Goal: Submit feedback/report problem

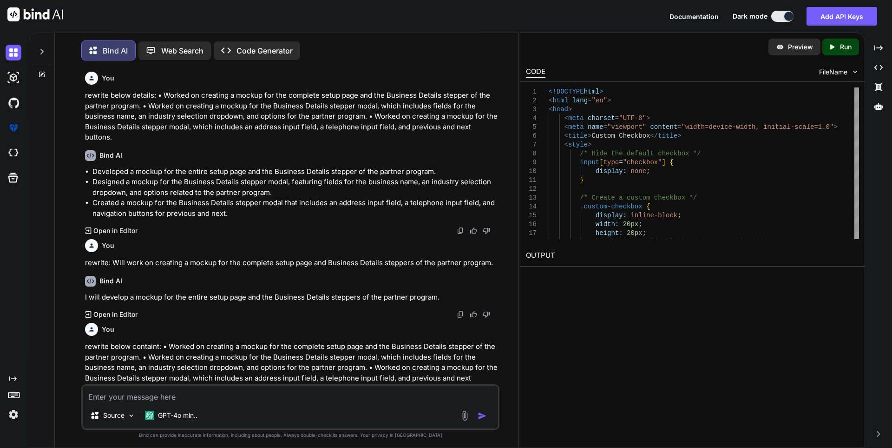
scroll to position [2762, 0]
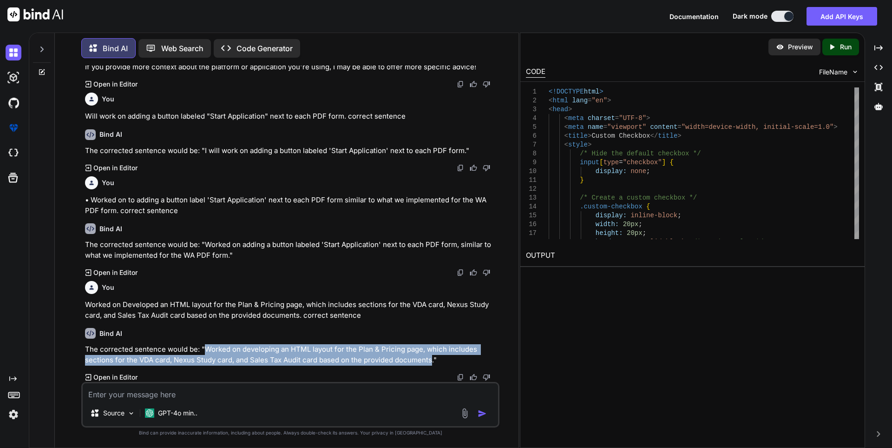
click at [465, 413] on img at bounding box center [465, 413] width 11 height 11
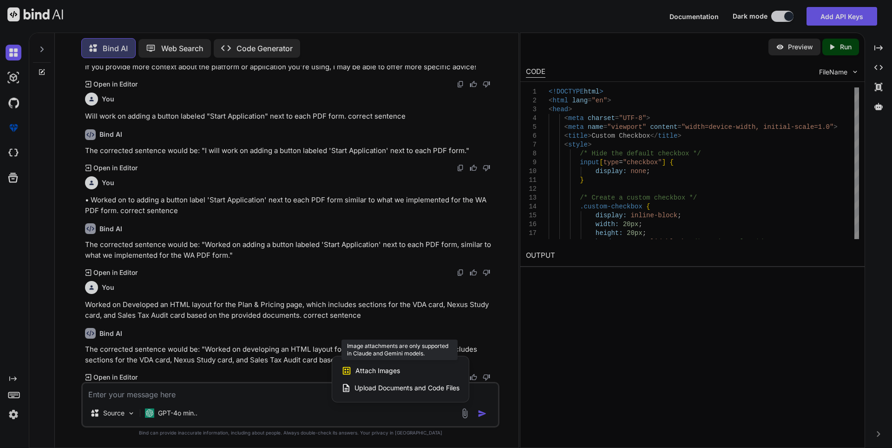
click at [376, 371] on span "Attach Images" at bounding box center [378, 370] width 45 height 9
click at [372, 369] on span "Attach Images" at bounding box center [378, 370] width 45 height 9
click at [374, 386] on span "Upload Documents and Code Files" at bounding box center [407, 387] width 105 height 9
type textarea "x"
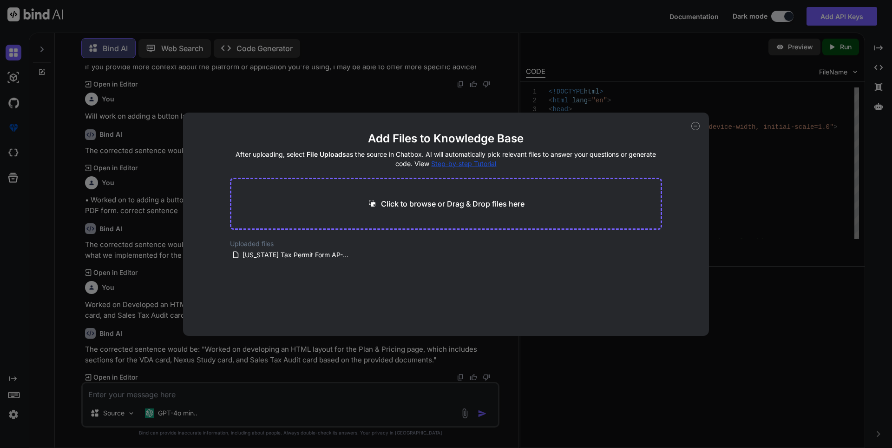
click at [394, 212] on div "Click to browse or Drag & Drop files here" at bounding box center [446, 204] width 433 height 52
click at [694, 126] on icon at bounding box center [695, 126] width 3 height 0
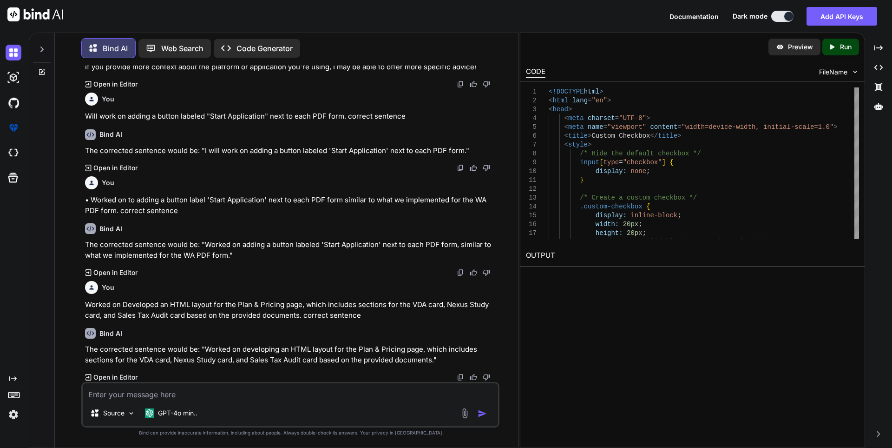
click at [283, 394] on textarea at bounding box center [291, 391] width 416 height 17
click at [171, 394] on textarea at bounding box center [291, 391] width 416 height 17
click at [467, 410] on img at bounding box center [465, 413] width 11 height 11
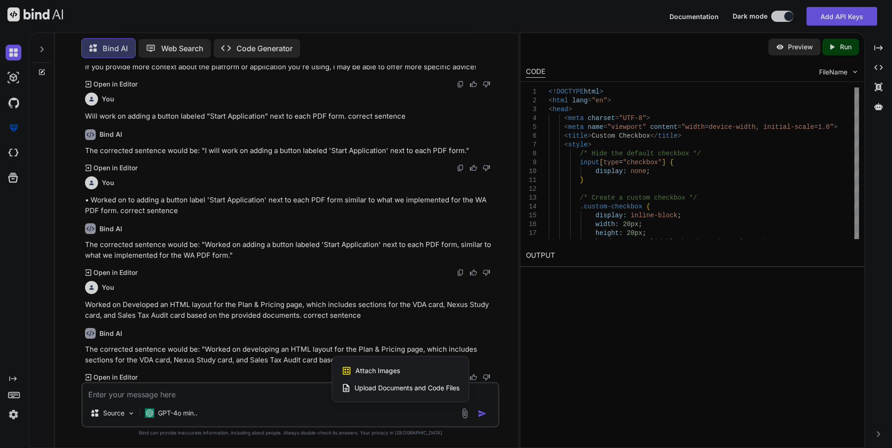
click at [394, 383] on span "Upload Documents and Code Files" at bounding box center [407, 387] width 105 height 9
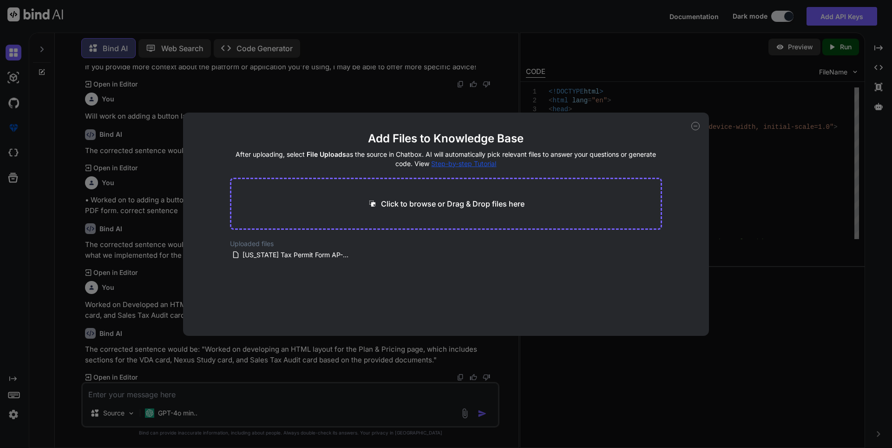
click at [694, 129] on icon at bounding box center [696, 126] width 8 height 8
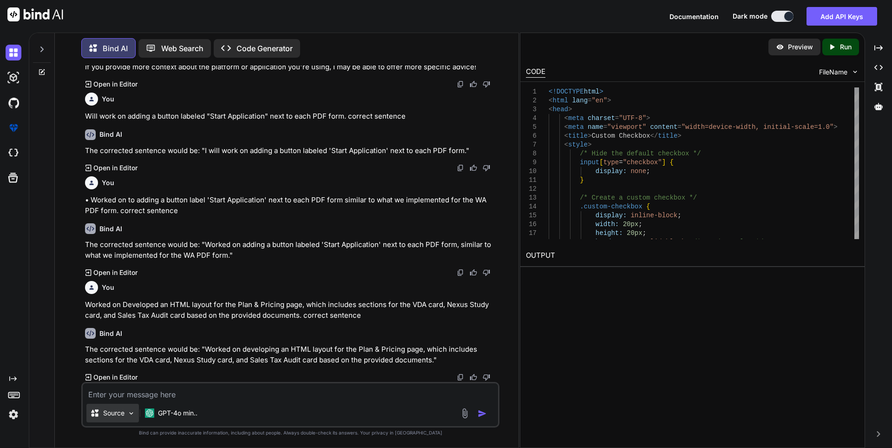
click at [132, 413] on img at bounding box center [131, 413] width 8 height 8
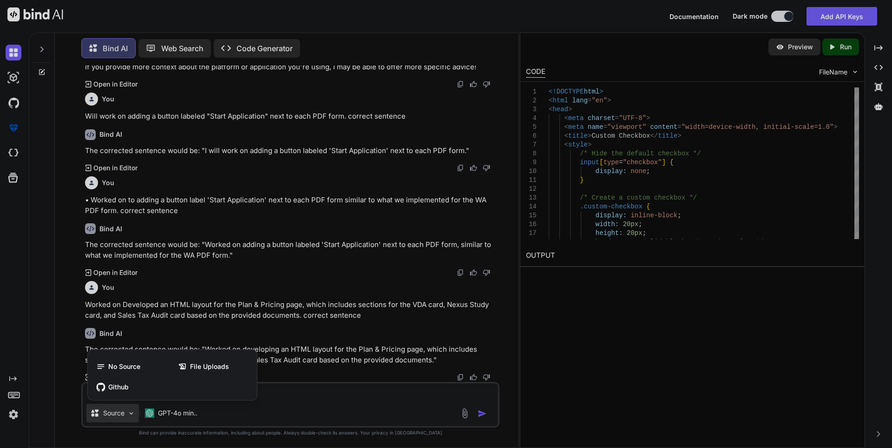
click at [132, 413] on div at bounding box center [446, 224] width 892 height 448
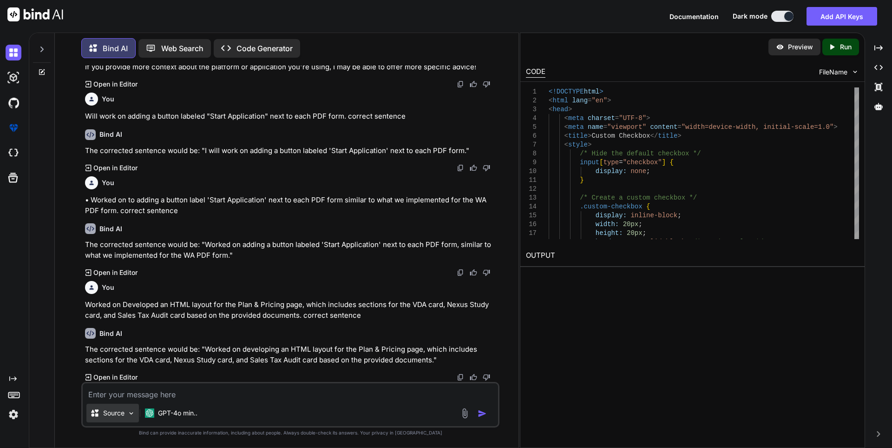
click at [132, 413] on img at bounding box center [131, 413] width 8 height 8
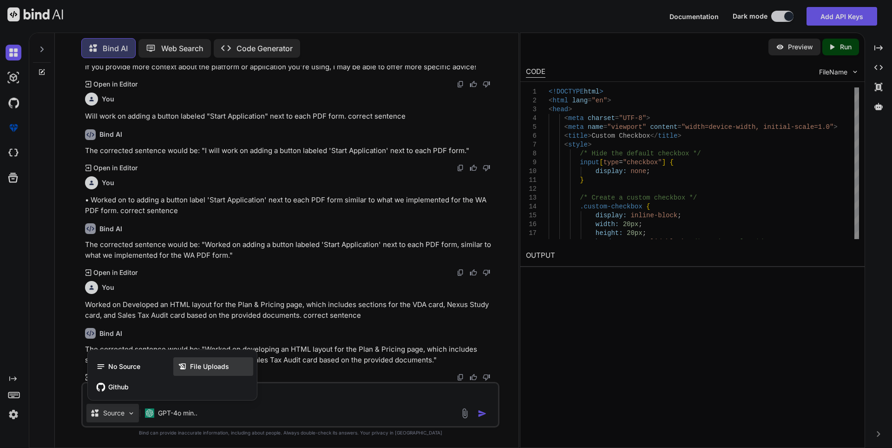
click at [223, 367] on span "File Uploads" at bounding box center [209, 366] width 39 height 9
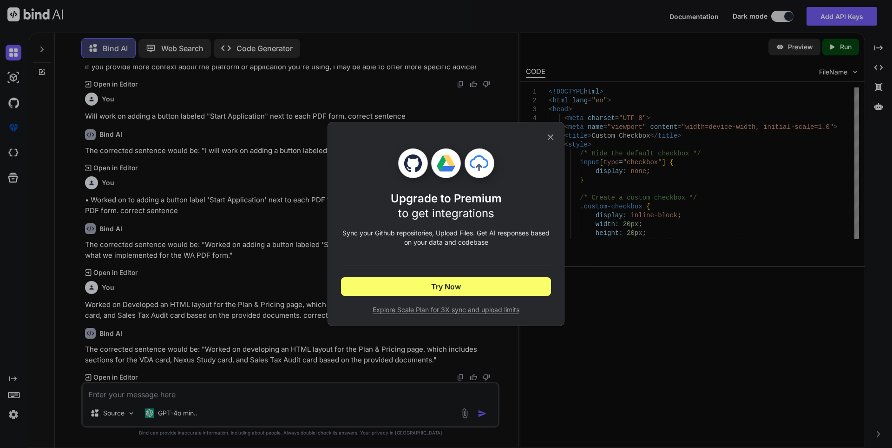
click at [554, 132] on icon at bounding box center [551, 137] width 10 height 10
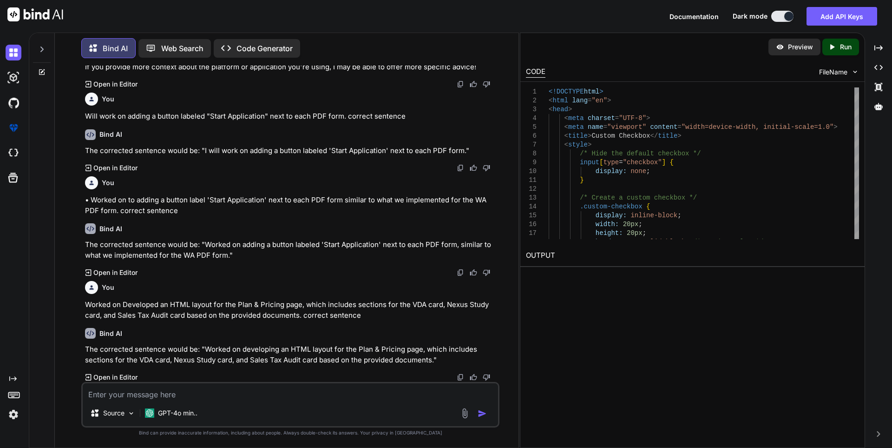
click at [464, 411] on img at bounding box center [465, 413] width 11 height 11
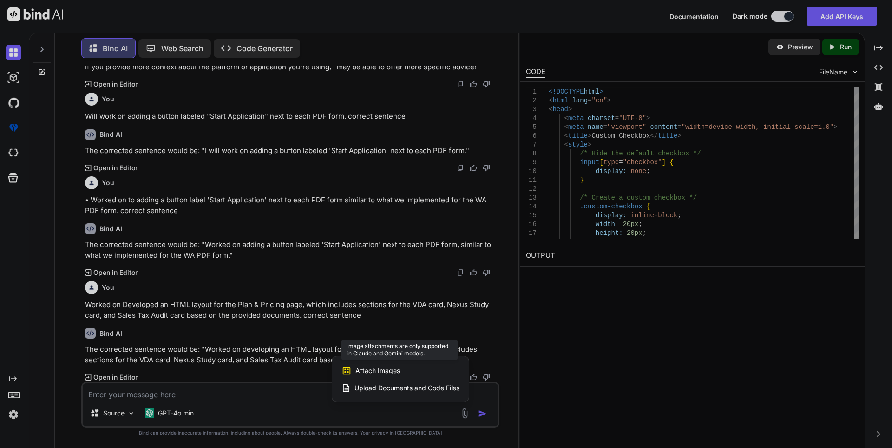
click at [388, 369] on span "Attach Images" at bounding box center [378, 370] width 45 height 9
click at [387, 369] on span "Attach Images" at bounding box center [378, 370] width 45 height 9
click at [330, 413] on div at bounding box center [446, 224] width 892 height 448
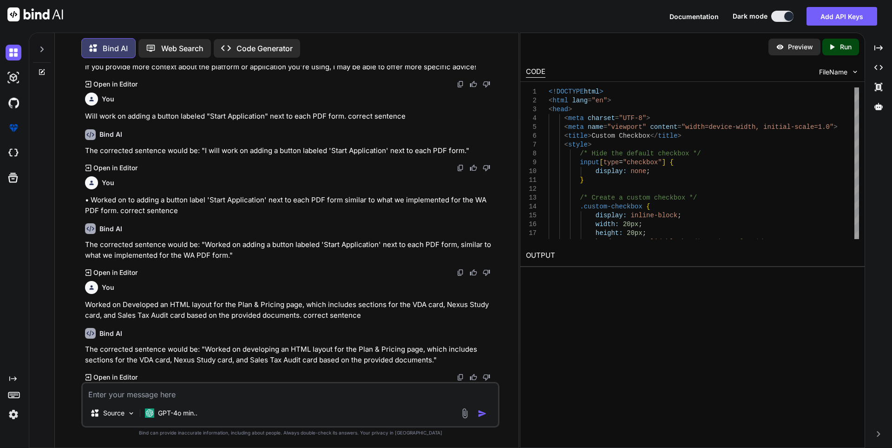
click at [153, 396] on textarea at bounding box center [291, 391] width 416 height 17
click at [152, 392] on textarea at bounding box center [291, 391] width 416 height 17
paste textarea "Failed to upload files to 'partner program file' with error: internal server er…"
type textarea "Failed to upload files to 'partner program file' with error: internal server er…"
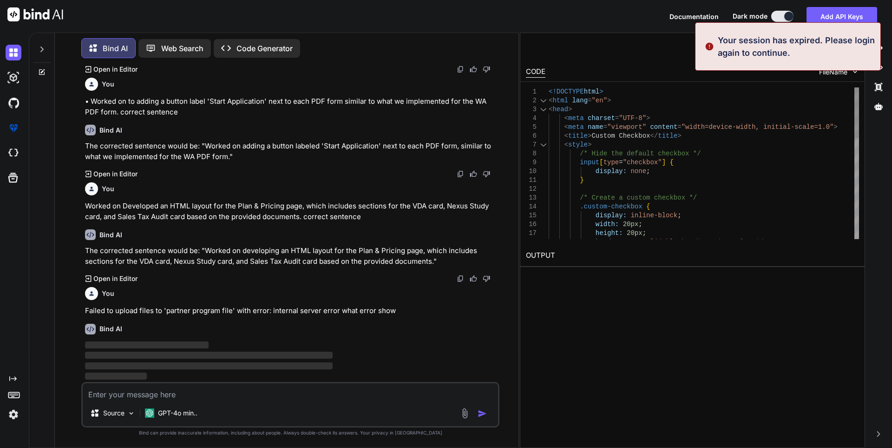
scroll to position [0, 0]
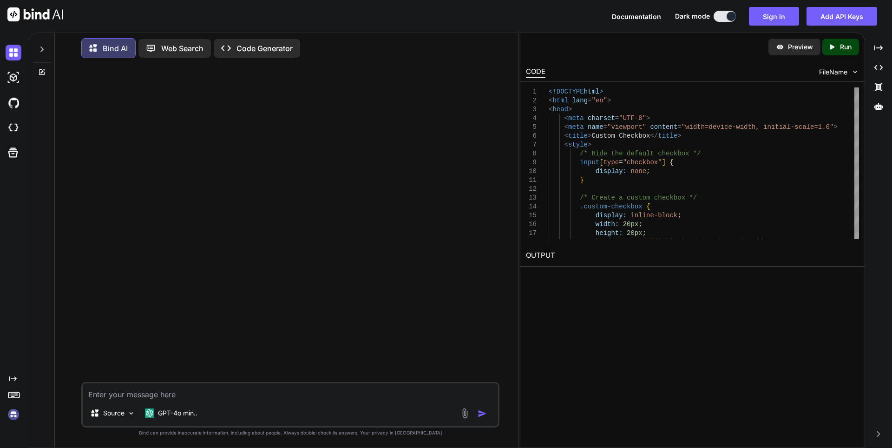
type textarea "Failed to upload files to 'partner program file' with error: internal server er…"
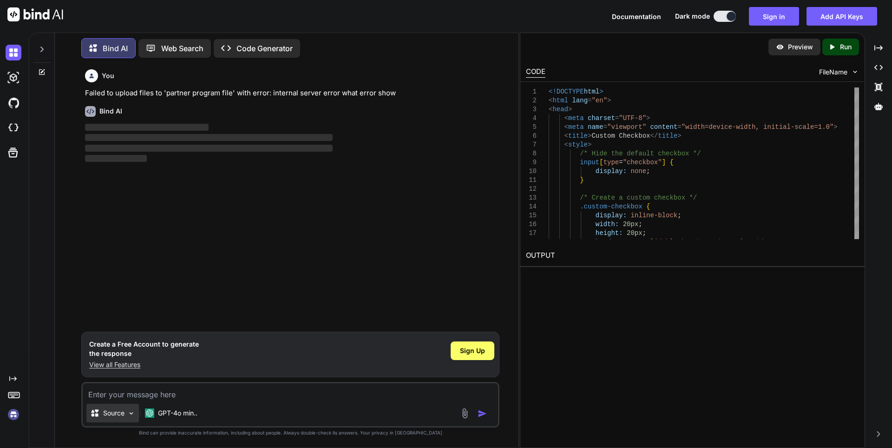
click at [126, 411] on div "Source" at bounding box center [112, 412] width 53 height 19
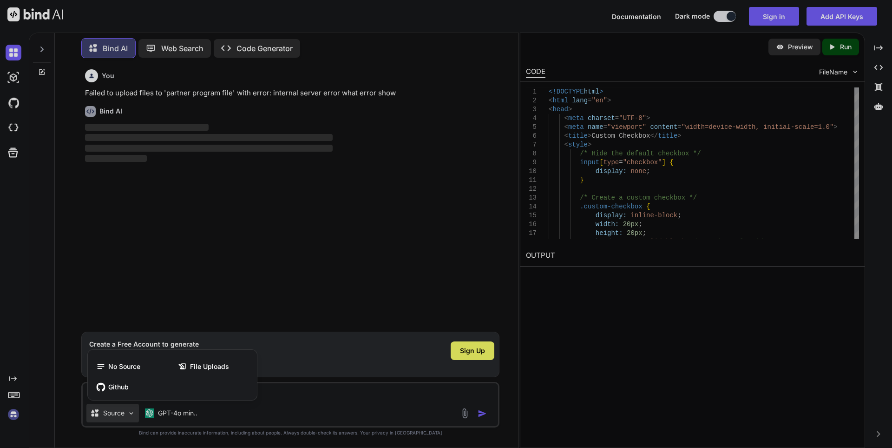
click at [126, 411] on div at bounding box center [446, 224] width 892 height 448
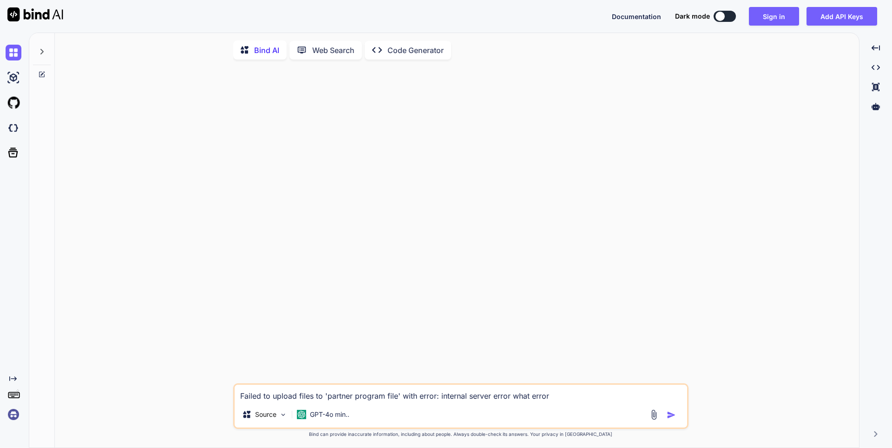
click at [265, 52] on p "Bind AI" at bounding box center [266, 50] width 25 height 11
type textarea "x"
click at [575, 389] on textarea "Failed to upload files to 'partner program file' with error: internal server er…" at bounding box center [461, 392] width 453 height 17
click at [562, 397] on textarea "Failed to upload files to 'partner program file' with error: internal server er…" at bounding box center [461, 392] width 453 height 17
click at [554, 396] on textarea "Failed to upload files to 'partner program file' with error: internal server er…" at bounding box center [461, 392] width 453 height 17
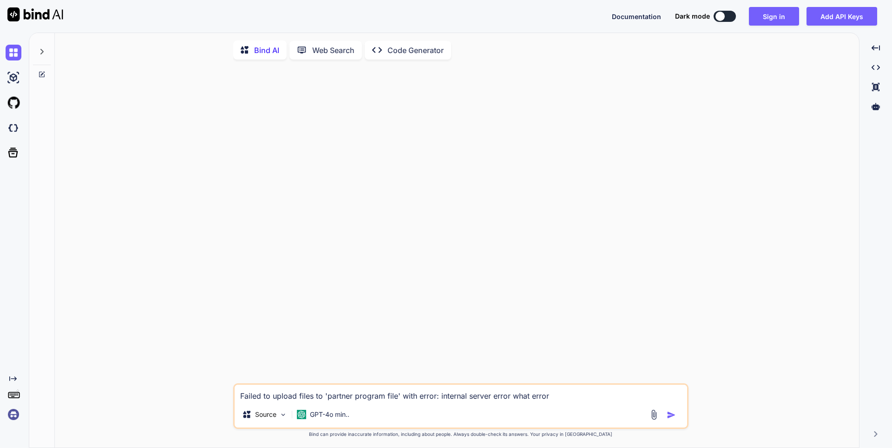
type textarea "Failed to upload files to 'partner program file' with error: internal server er…"
type textarea "x"
type textarea "Failed to upload files to 'partner program file' with error: internal server er…"
type textarea "x"
type textarea "Failed to upload files to 'partner program file' with error: internal server er…"
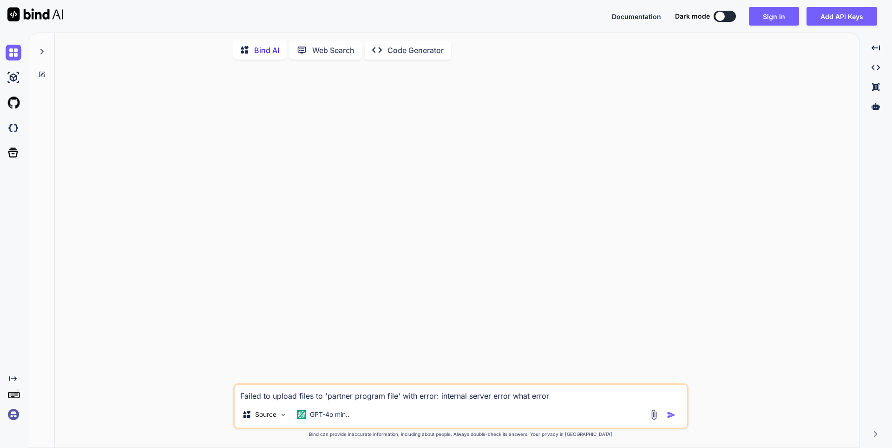
type textarea "x"
type textarea "Failed to upload files to 'partner program file' with error: internal server er…"
click at [671, 416] on img "button" at bounding box center [671, 414] width 9 height 9
type textarea "x"
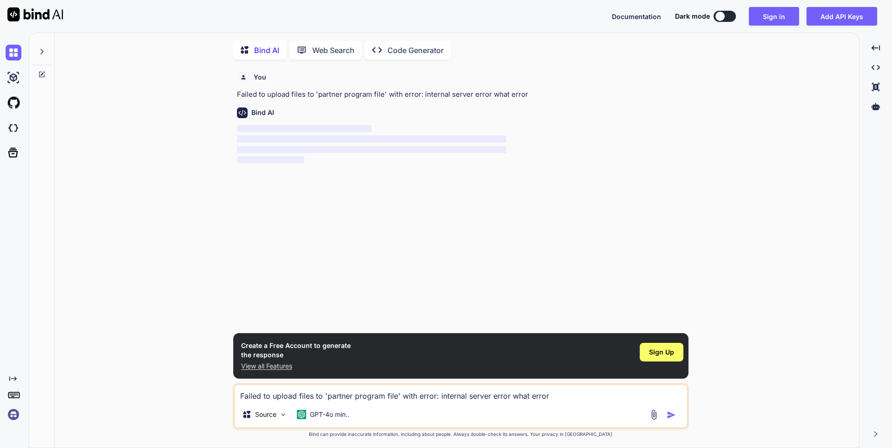
scroll to position [4, 0]
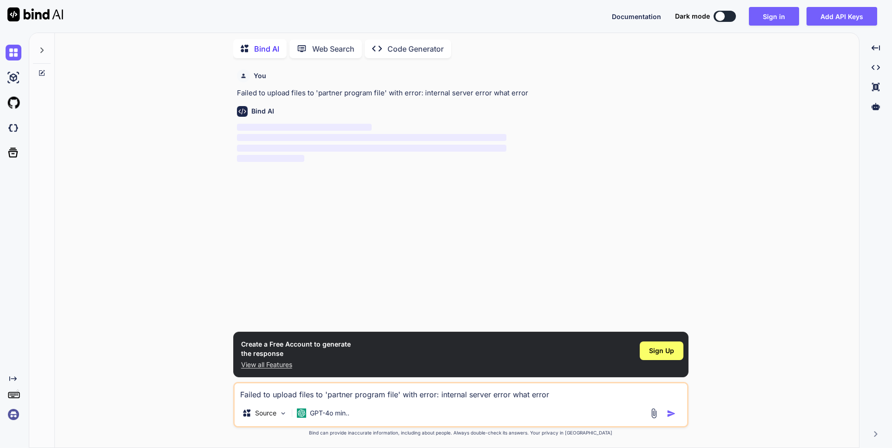
click at [251, 362] on p "View all Features" at bounding box center [296, 364] width 110 height 9
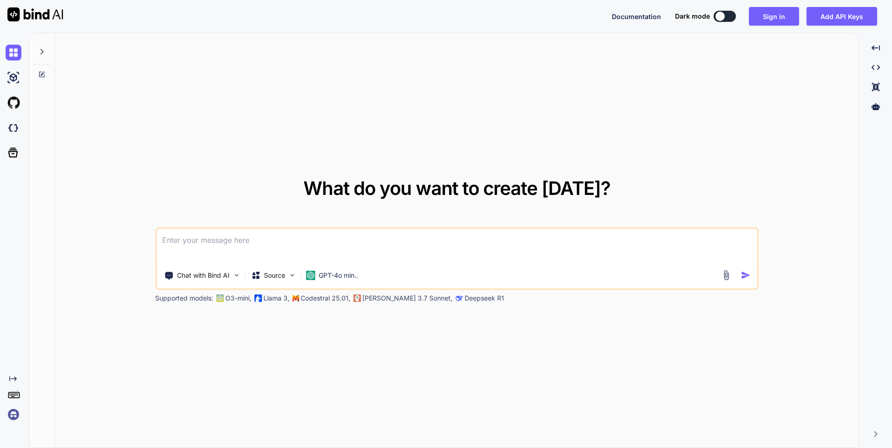
click at [218, 245] on textarea at bounding box center [457, 246] width 601 height 34
paste textarea
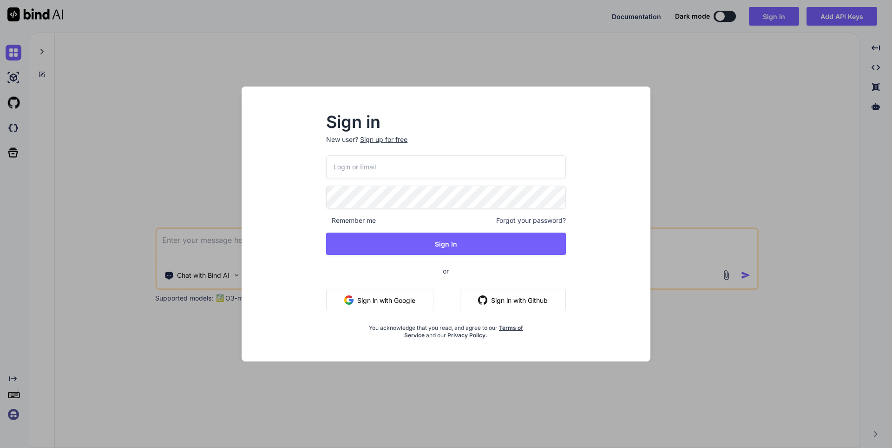
click at [594, 107] on div "Sign in New user? Sign up for free Remember me Forgot your password? Sign In or…" at bounding box center [446, 232] width 394 height 258
click at [616, 96] on div "Sign in New user? Sign up for free Remember me Forgot your password? Sign In or…" at bounding box center [446, 223] width 409 height 275
click at [627, 81] on div "Sign in New user? Sign up for free Remember me Forgot your password? Sign In or…" at bounding box center [446, 224] width 892 height 448
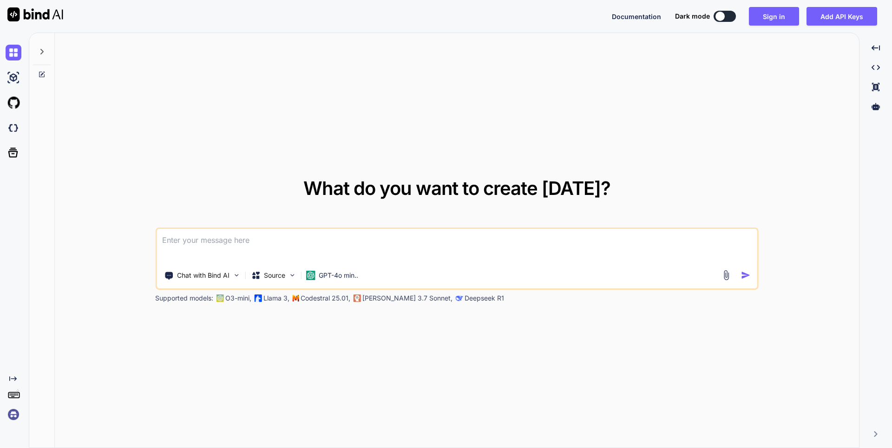
click at [239, 237] on textarea at bounding box center [457, 246] width 601 height 34
paste textarea
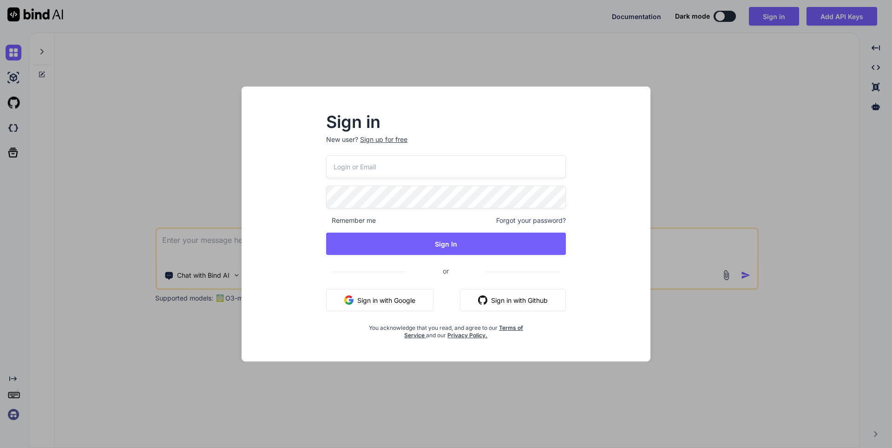
click at [167, 141] on div "Sign in New user? Sign up for free Remember me Forgot your password? Sign In or…" at bounding box center [446, 224] width 892 height 448
